Goal: Information Seeking & Learning: Check status

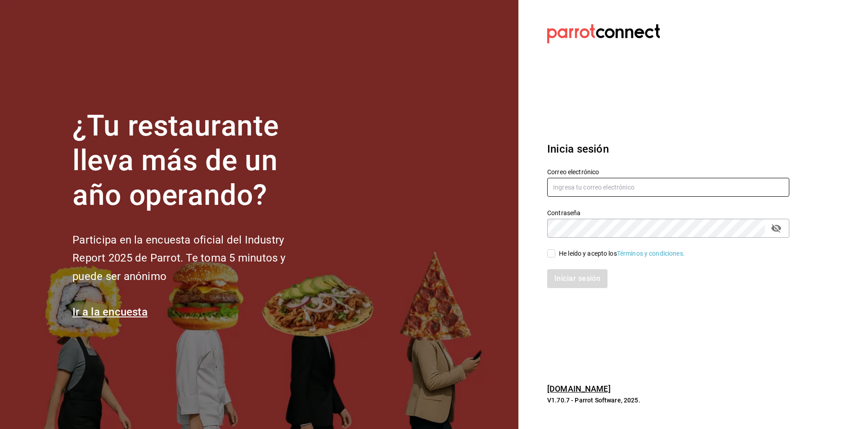
type input "[EMAIL_ADDRESS][DOMAIN_NAME]"
click at [551, 254] on input "He leído y acepto los Términos y condiciones." at bounding box center [551, 253] width 8 height 8
checkbox input "true"
click at [557, 275] on button "Iniciar sesión" at bounding box center [577, 278] width 61 height 19
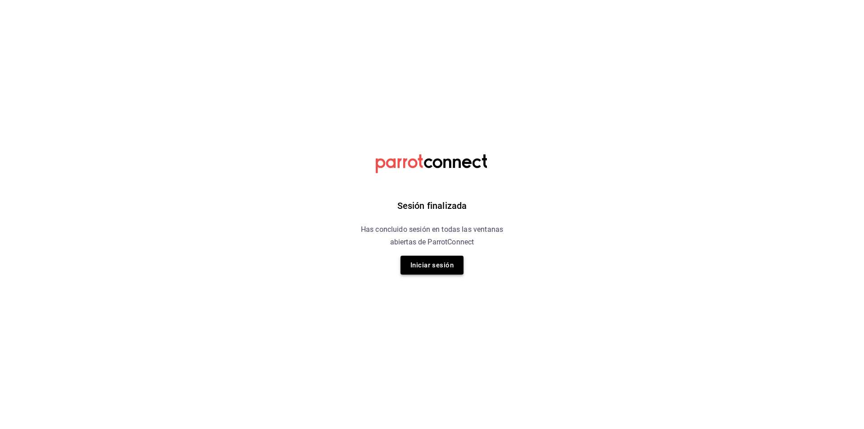
click at [445, 268] on button "Iniciar sesión" at bounding box center [432, 265] width 63 height 19
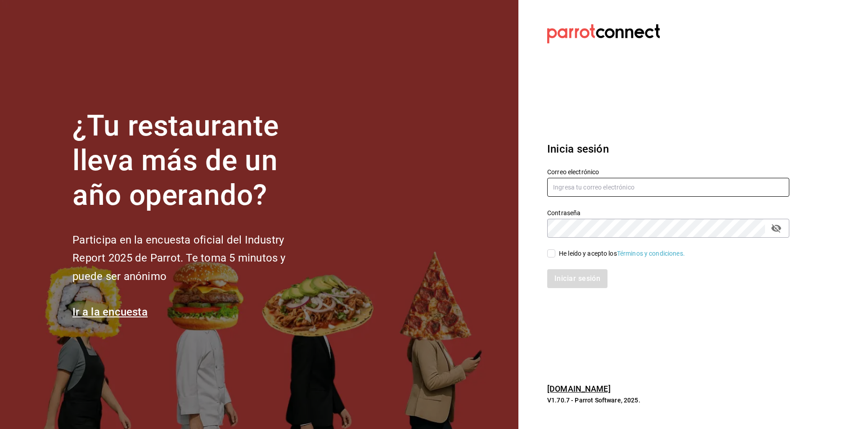
type input "[EMAIL_ADDRESS][DOMAIN_NAME]"
click at [552, 252] on input "He leído y acepto los Términos y condiciones." at bounding box center [551, 253] width 8 height 8
checkbox input "true"
click at [559, 279] on button "Iniciar sesión" at bounding box center [577, 278] width 61 height 19
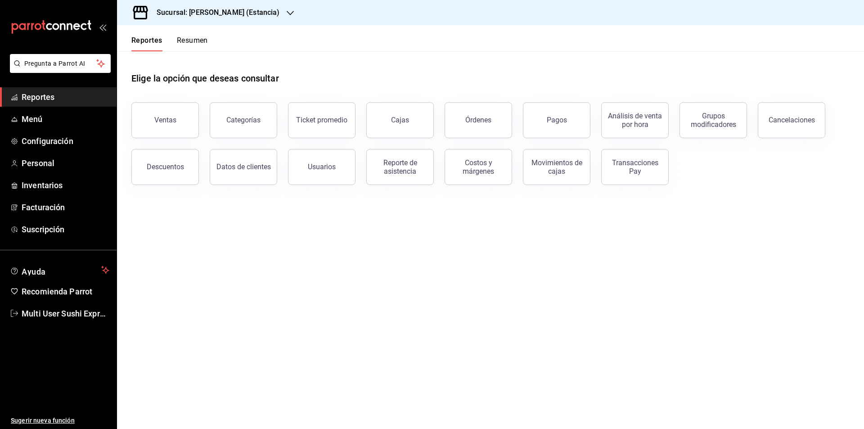
click at [190, 43] on button "Resumen" at bounding box center [192, 43] width 31 height 15
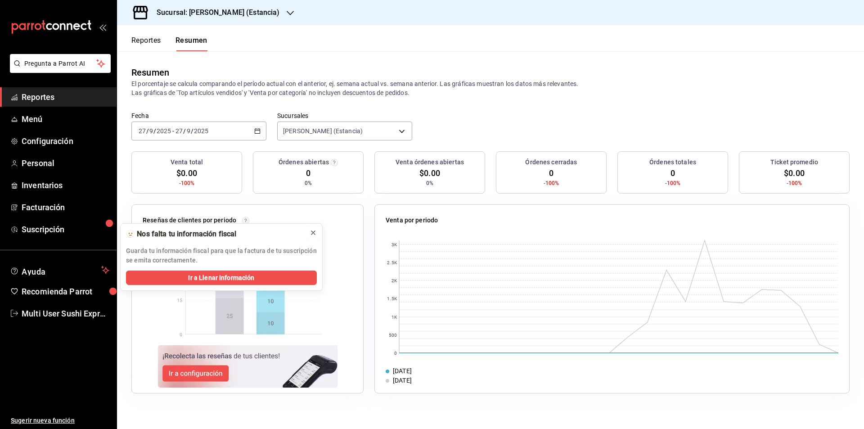
click at [313, 233] on icon at bounding box center [313, 232] width 7 height 7
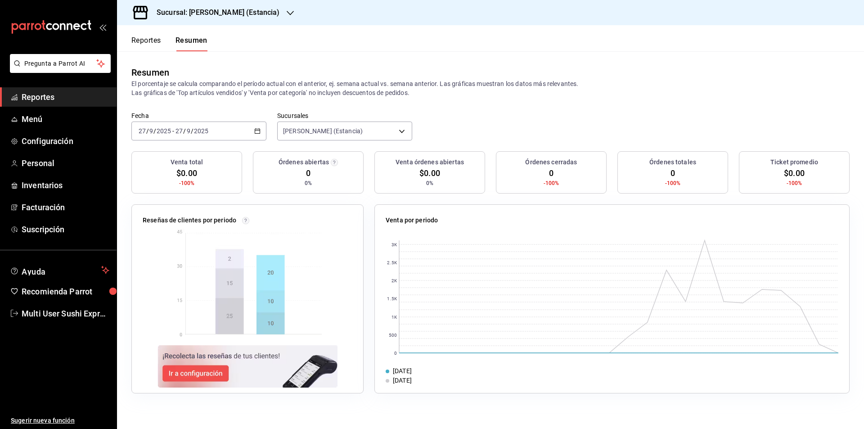
click at [259, 132] on icon "button" at bounding box center [257, 131] width 6 height 6
click at [178, 257] on span "Rango de fechas" at bounding box center [174, 259] width 70 height 9
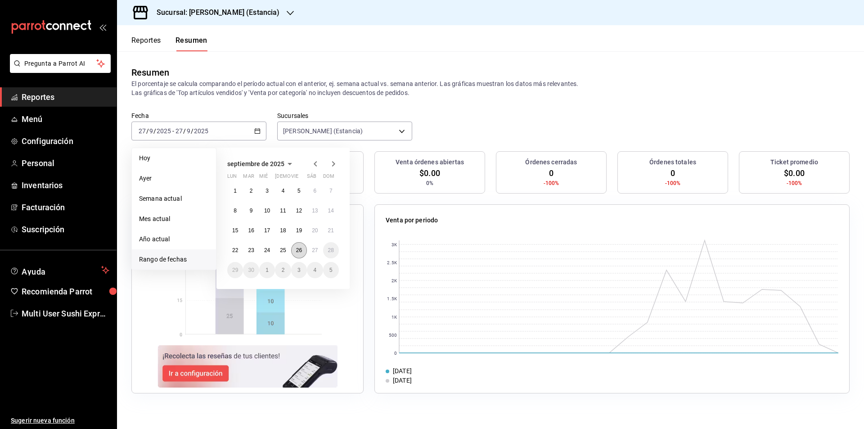
click at [298, 250] on abbr "26" at bounding box center [299, 250] width 6 height 6
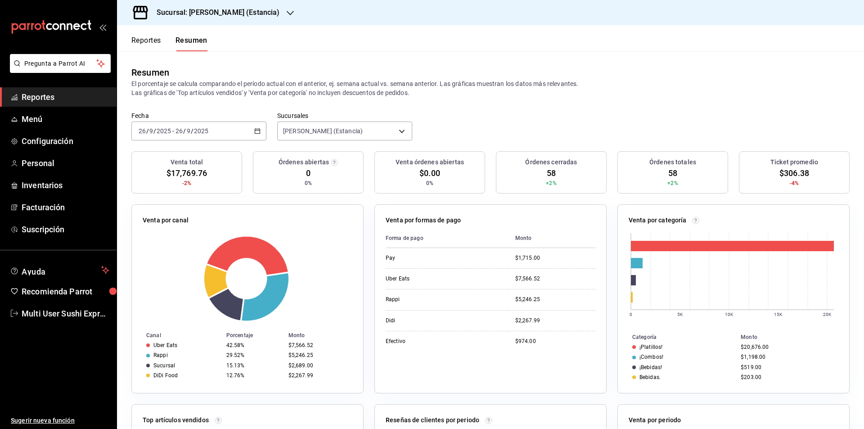
click at [144, 38] on button "Reportes" at bounding box center [146, 43] width 30 height 15
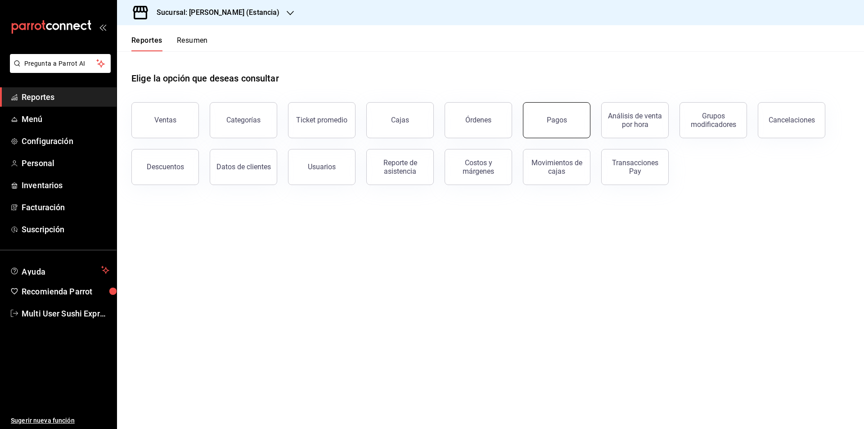
click at [557, 124] on button "Pagos" at bounding box center [557, 120] width 68 height 36
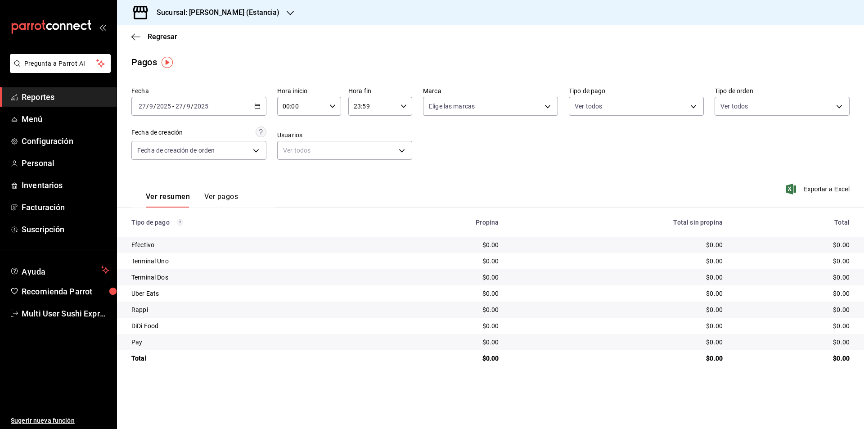
click at [257, 107] on icon "button" at bounding box center [257, 106] width 6 height 6
click at [166, 234] on span "Rango de fechas" at bounding box center [174, 234] width 70 height 9
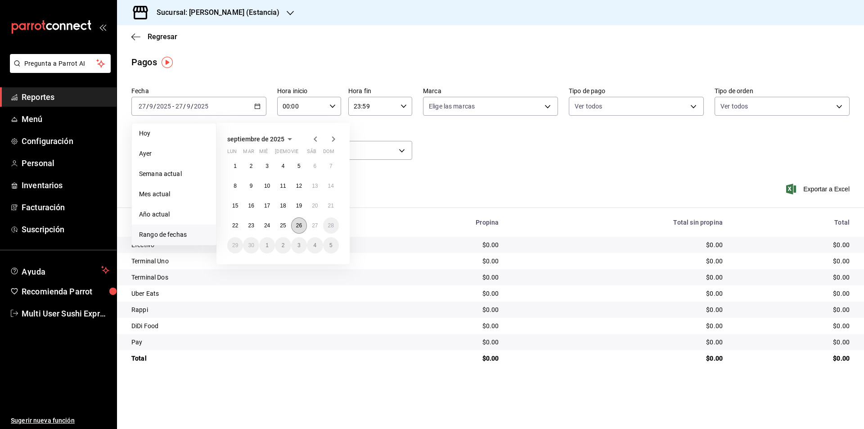
click at [298, 226] on abbr "26" at bounding box center [299, 225] width 6 height 6
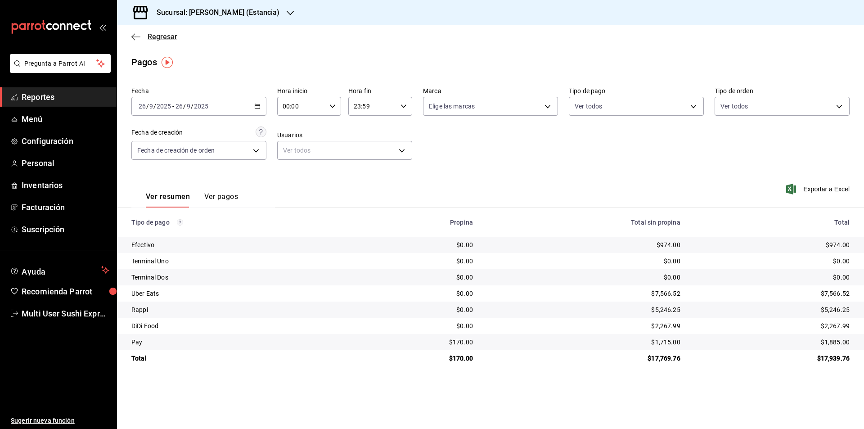
click at [132, 37] on icon "button" at bounding box center [133, 36] width 4 height 7
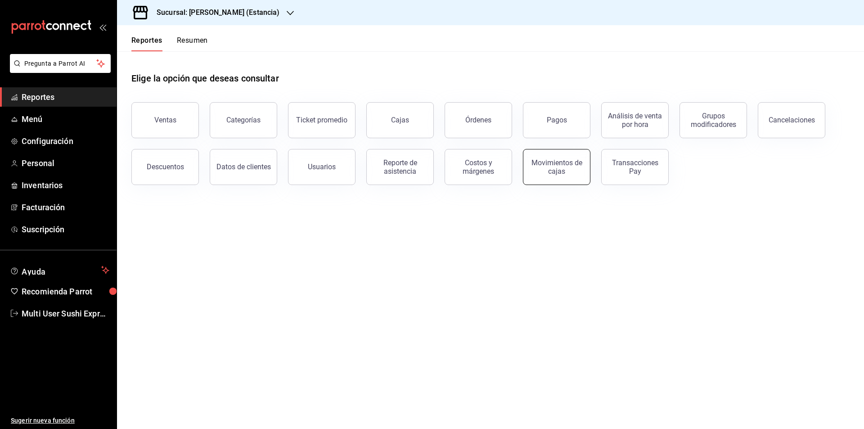
click at [543, 172] on div "Movimientos de cajas" at bounding box center [557, 166] width 56 height 17
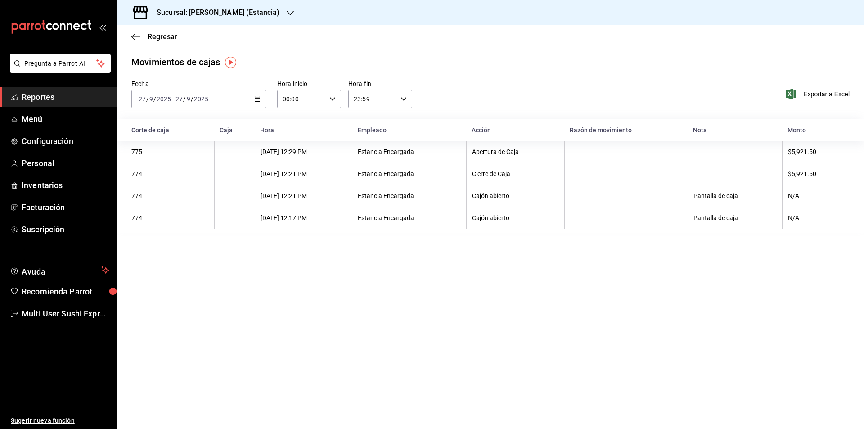
click at [257, 99] on icon "button" at bounding box center [257, 99] width 6 height 6
click at [170, 229] on span "Rango de fechas" at bounding box center [174, 227] width 70 height 9
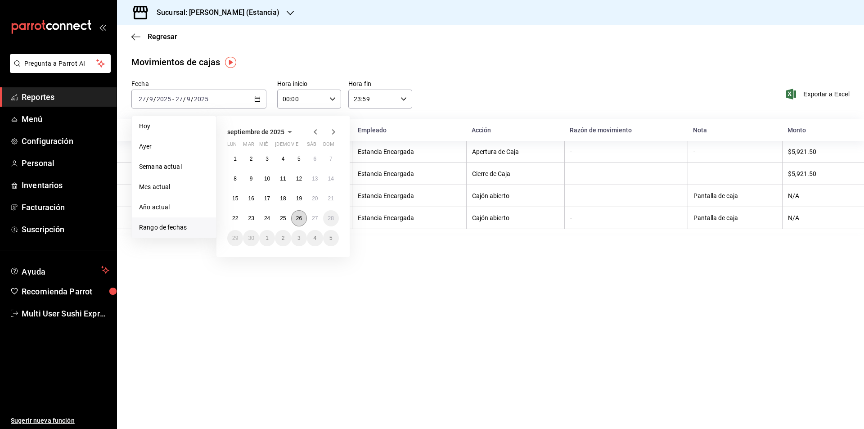
click at [296, 219] on abbr "26" at bounding box center [299, 218] width 6 height 6
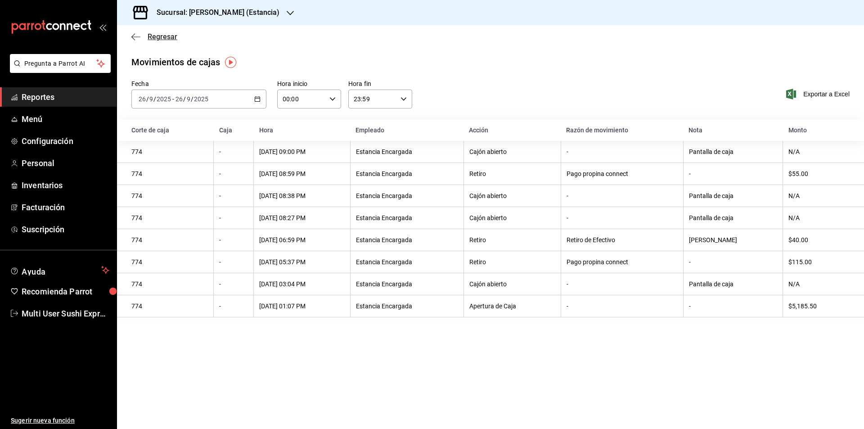
click at [133, 36] on icon "button" at bounding box center [133, 36] width 4 height 7
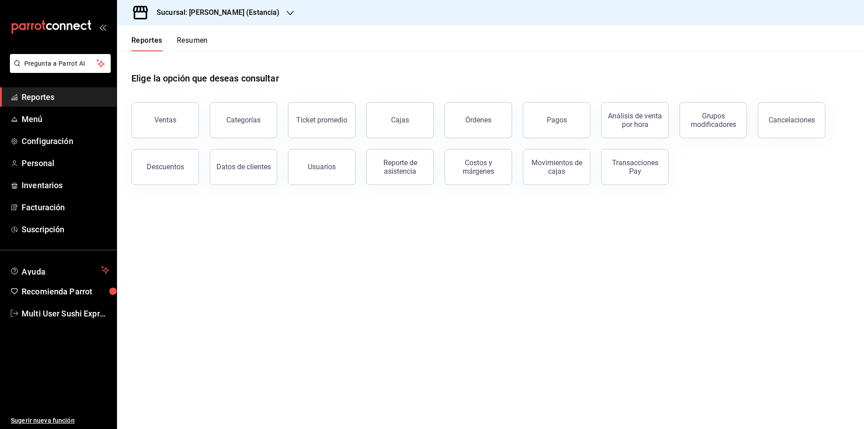
click at [190, 41] on button "Resumen" at bounding box center [192, 43] width 31 height 15
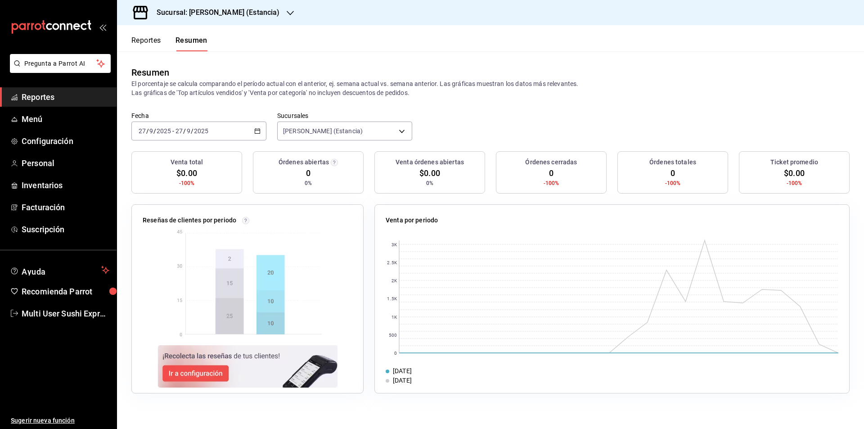
click at [257, 130] on icon "button" at bounding box center [257, 131] width 6 height 6
click at [166, 260] on span "Rango de fechas" at bounding box center [174, 259] width 70 height 9
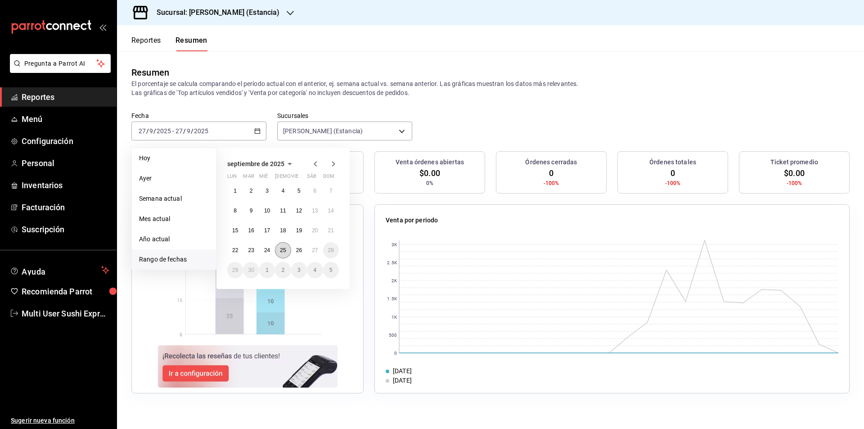
click at [285, 251] on abbr "25" at bounding box center [283, 250] width 6 height 6
